Goal: Task Accomplishment & Management: Use online tool/utility

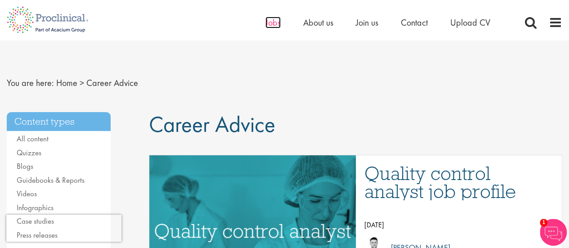
click at [269, 18] on span "Jobs" at bounding box center [272, 23] width 15 height 12
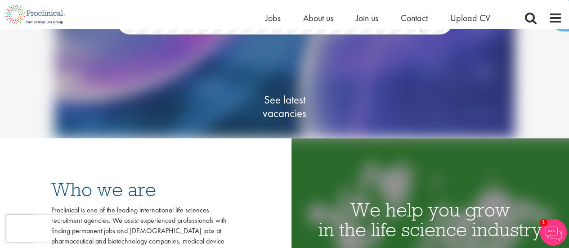
scroll to position [92, 0]
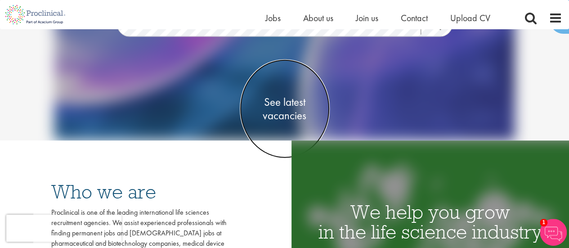
click at [290, 101] on span "See latest vacancies" at bounding box center [285, 108] width 90 height 27
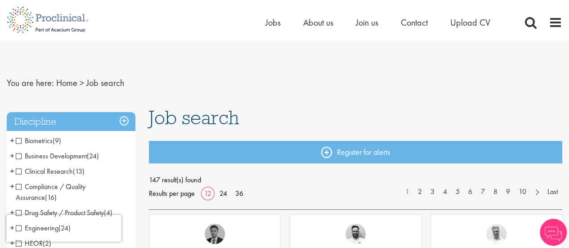
click at [19, 169] on span "Clinical Research" at bounding box center [44, 170] width 57 height 9
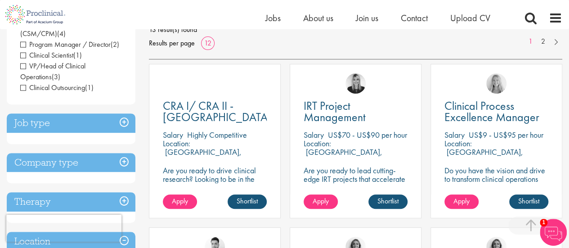
scroll to position [143, 0]
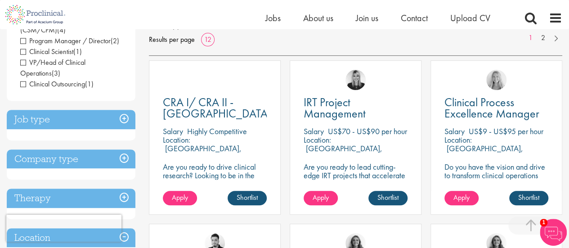
click at [126, 113] on h3 "Job type" at bounding box center [71, 119] width 129 height 19
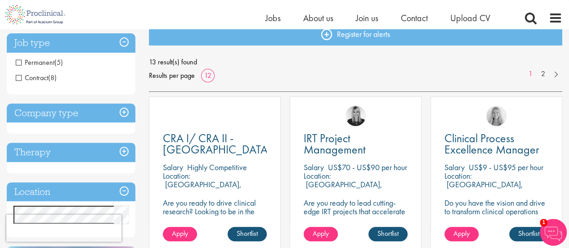
scroll to position [89, 0]
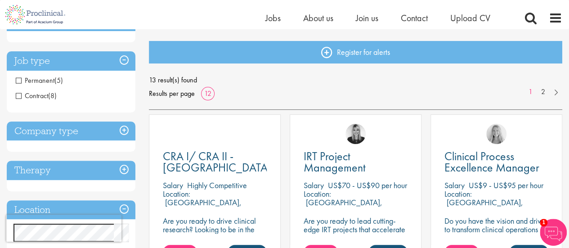
click at [93, 141] on div "Company type Pharmaceuticals (5) Medical Devices (1) Contract Research Organisa…" at bounding box center [71, 136] width 129 height 31
click at [116, 126] on h3 "Company type" at bounding box center [71, 130] width 129 height 19
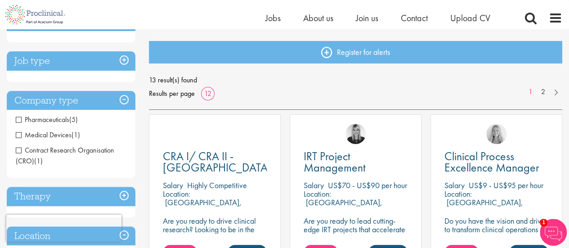
click at [18, 134] on span "Medical Devices" at bounding box center [44, 134] width 56 height 9
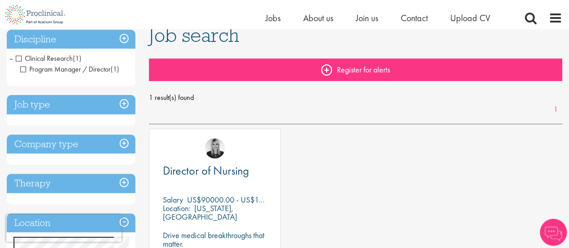
scroll to position [54, 0]
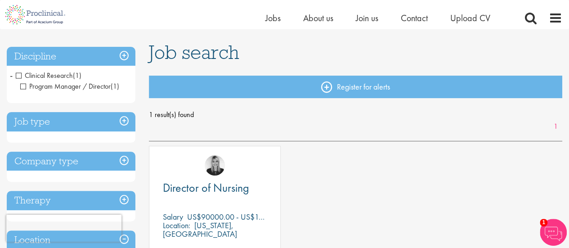
click at [21, 76] on span "Clinical Research" at bounding box center [44, 75] width 57 height 9
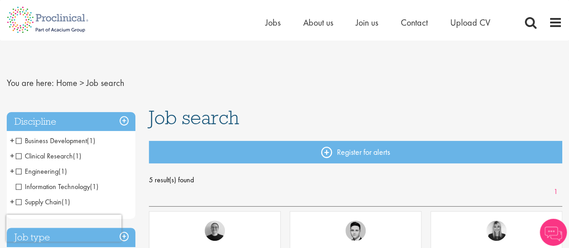
click at [125, 120] on h3 "Discipline" at bounding box center [71, 121] width 129 height 19
